Goal: Transaction & Acquisition: Book appointment/travel/reservation

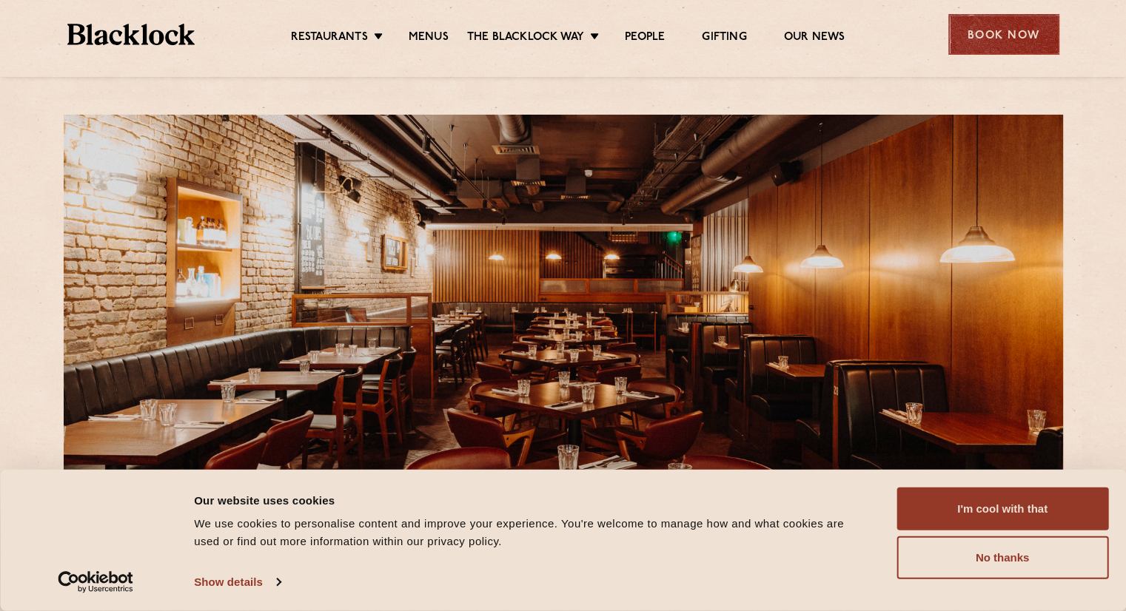
click at [1010, 25] on div "Book Now" at bounding box center [1003, 34] width 111 height 41
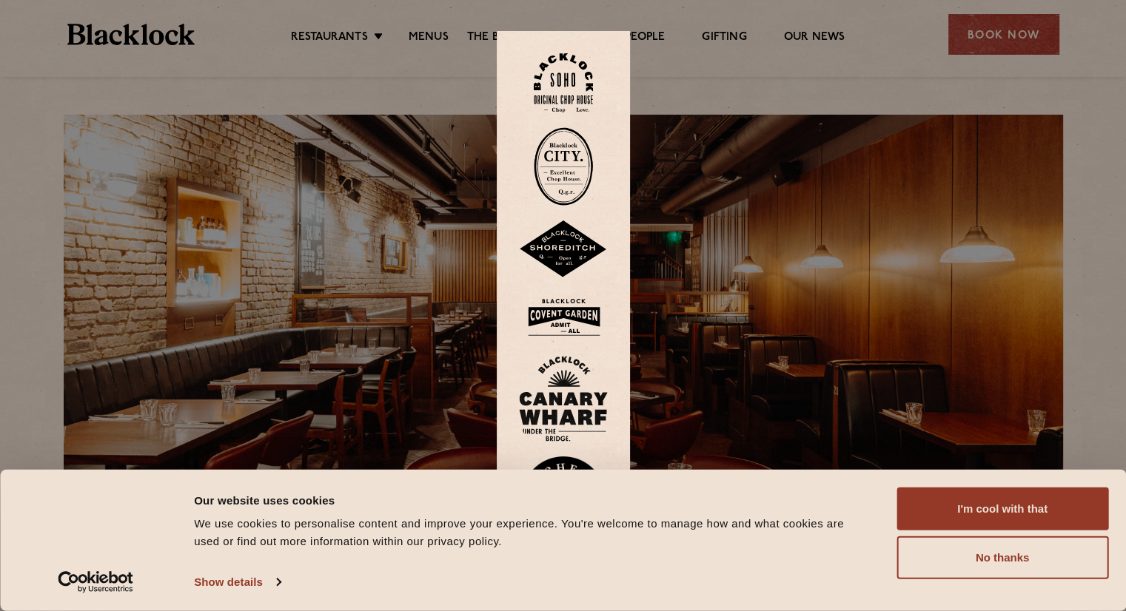
click at [545, 303] on img at bounding box center [563, 317] width 89 height 48
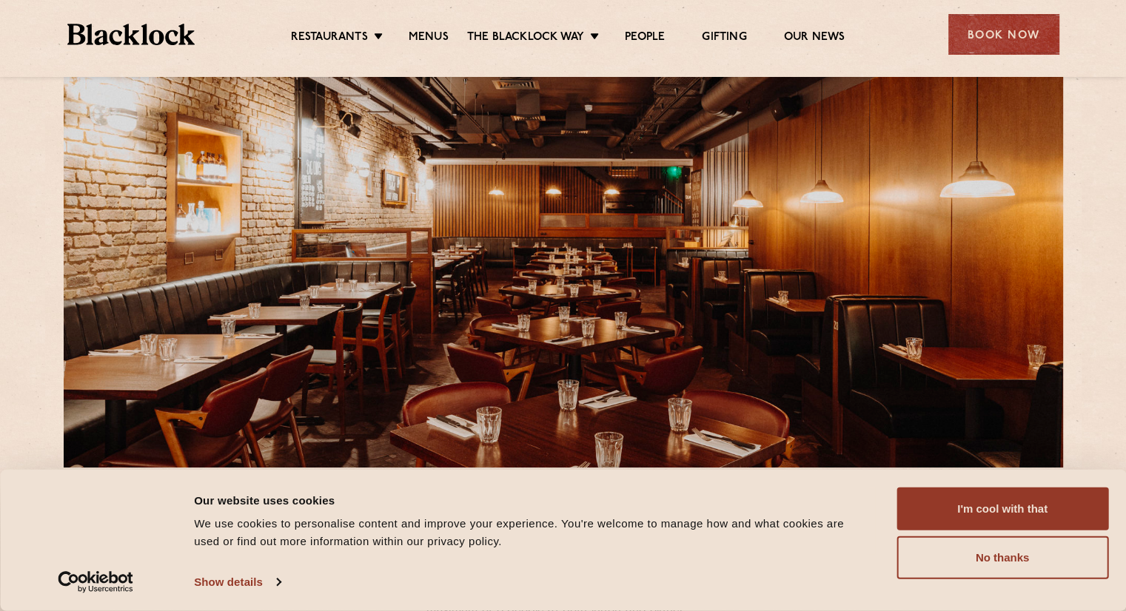
scroll to position [148, 0]
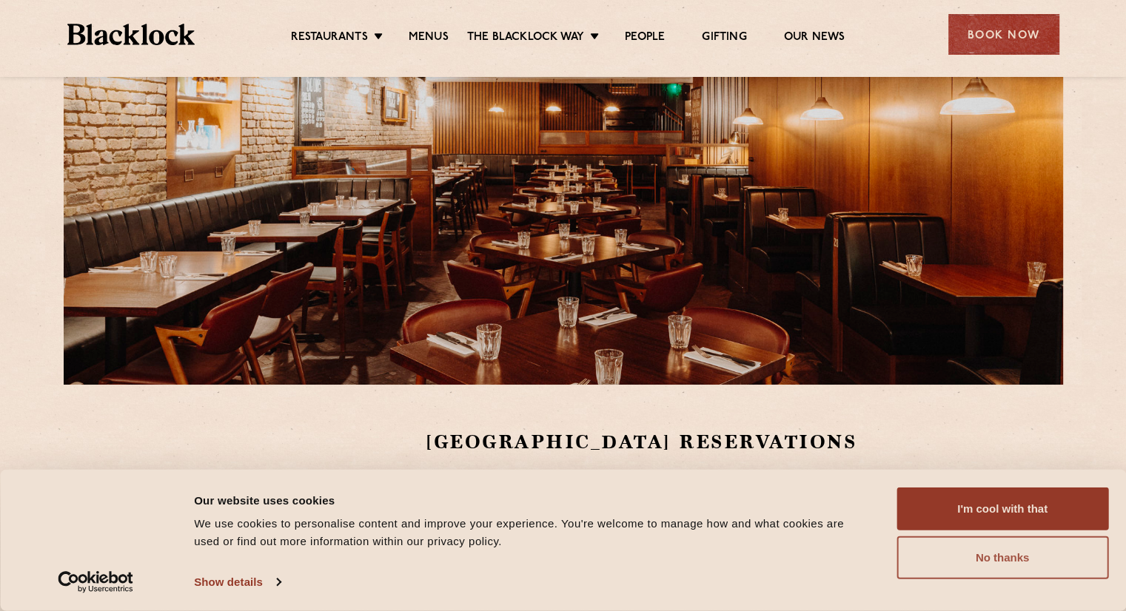
click at [961, 557] on button "No thanks" at bounding box center [1002, 558] width 212 height 43
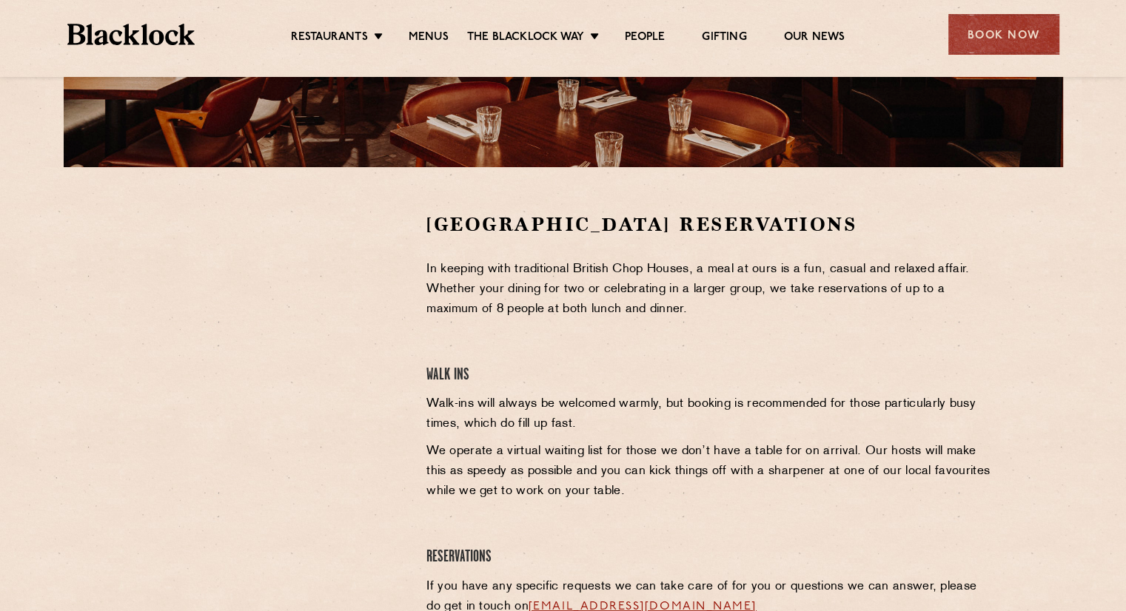
scroll to position [370, 0]
